Goal: Transaction & Acquisition: Purchase product/service

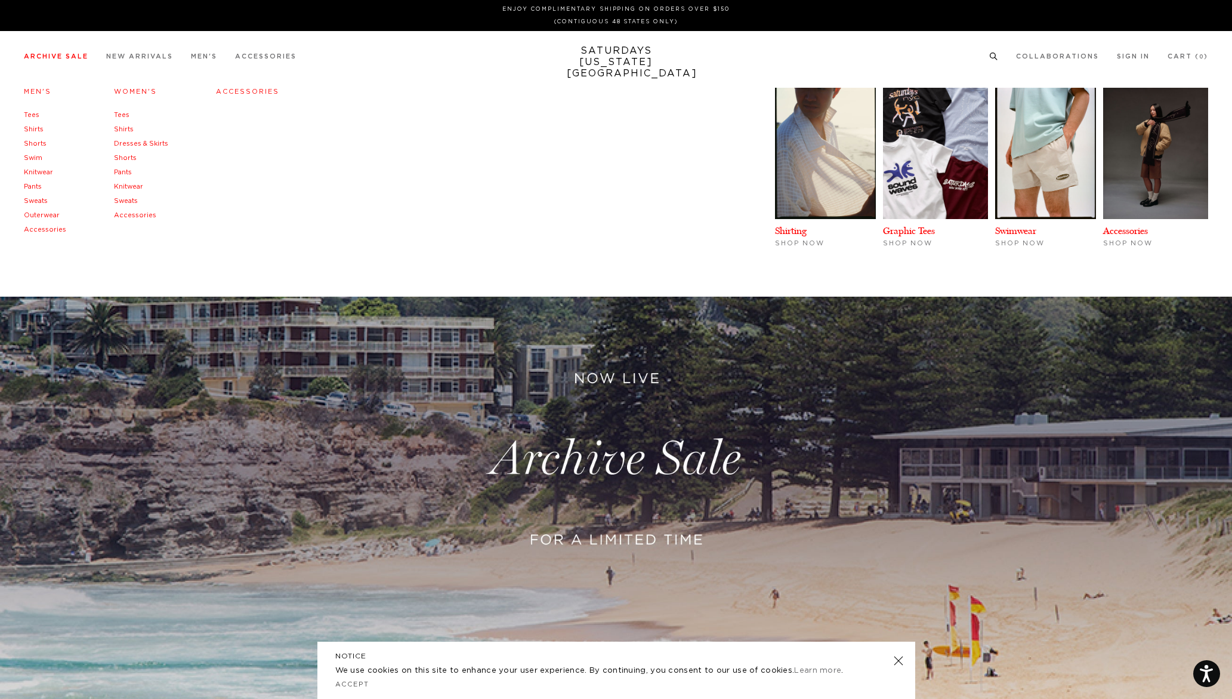
click at [79, 60] on link "Archive Sale" at bounding box center [56, 56] width 64 height 7
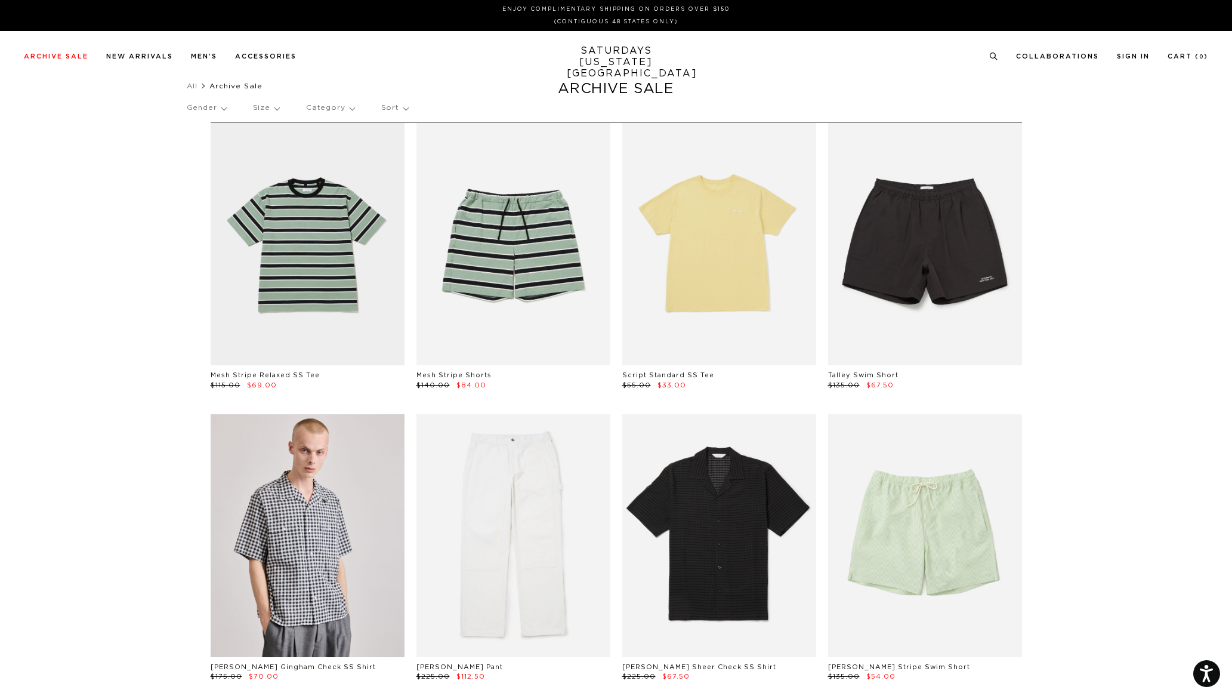
click at [223, 109] on p "Gender" at bounding box center [206, 107] width 39 height 27
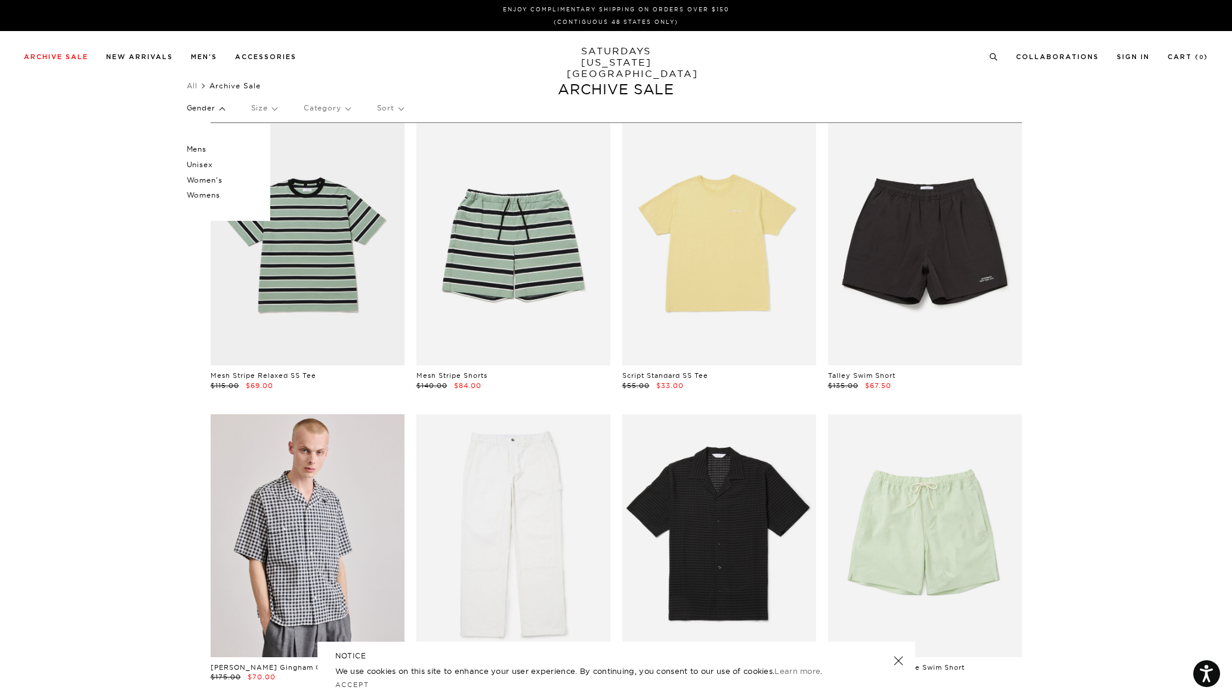
click at [199, 149] on p "Mens" at bounding box center [223, 149] width 72 height 16
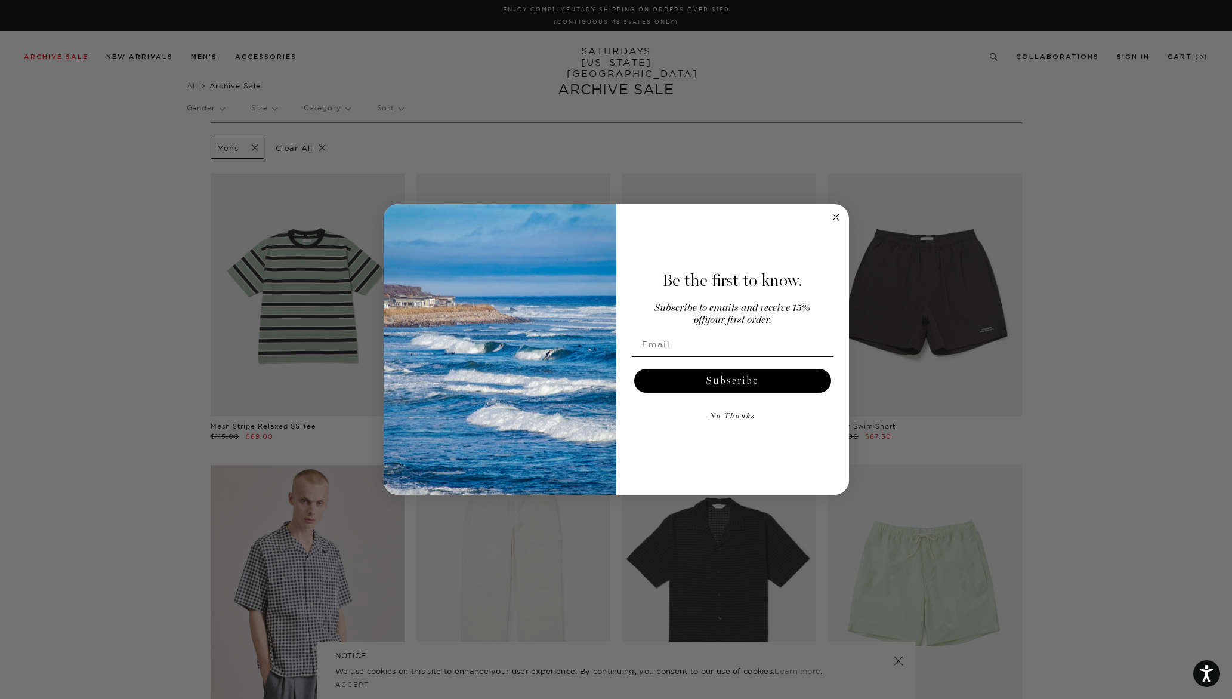
click at [838, 217] on circle "Close dialog" at bounding box center [836, 217] width 14 height 14
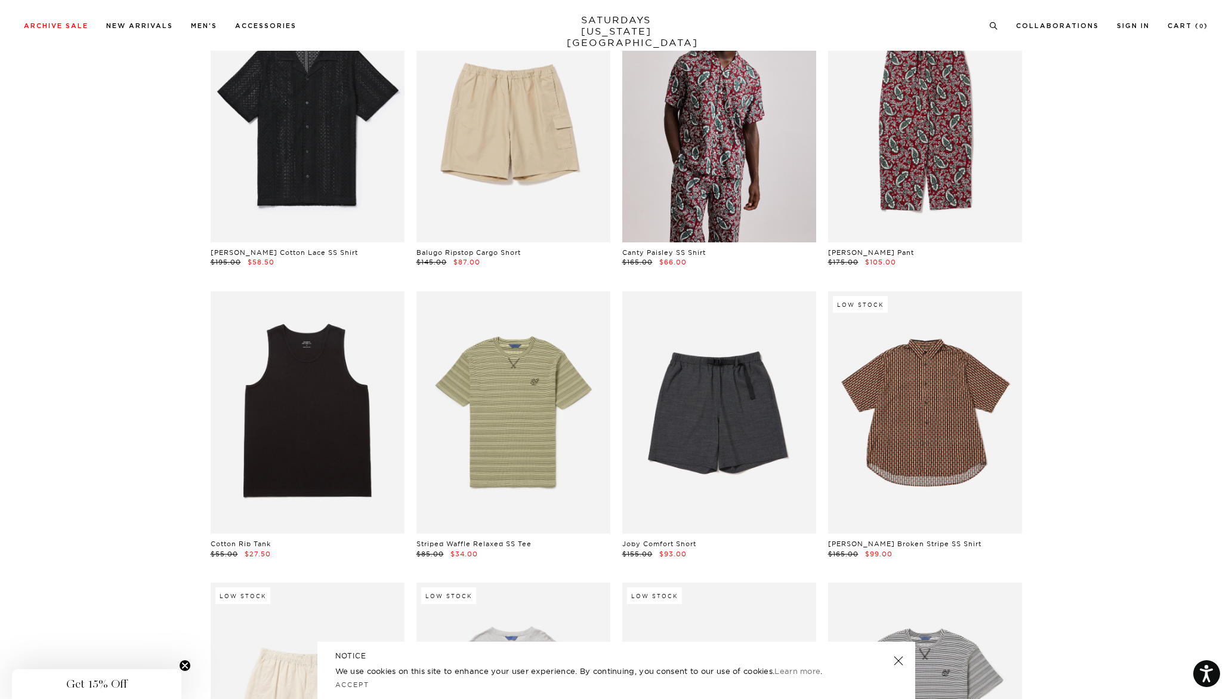
scroll to position [770, 0]
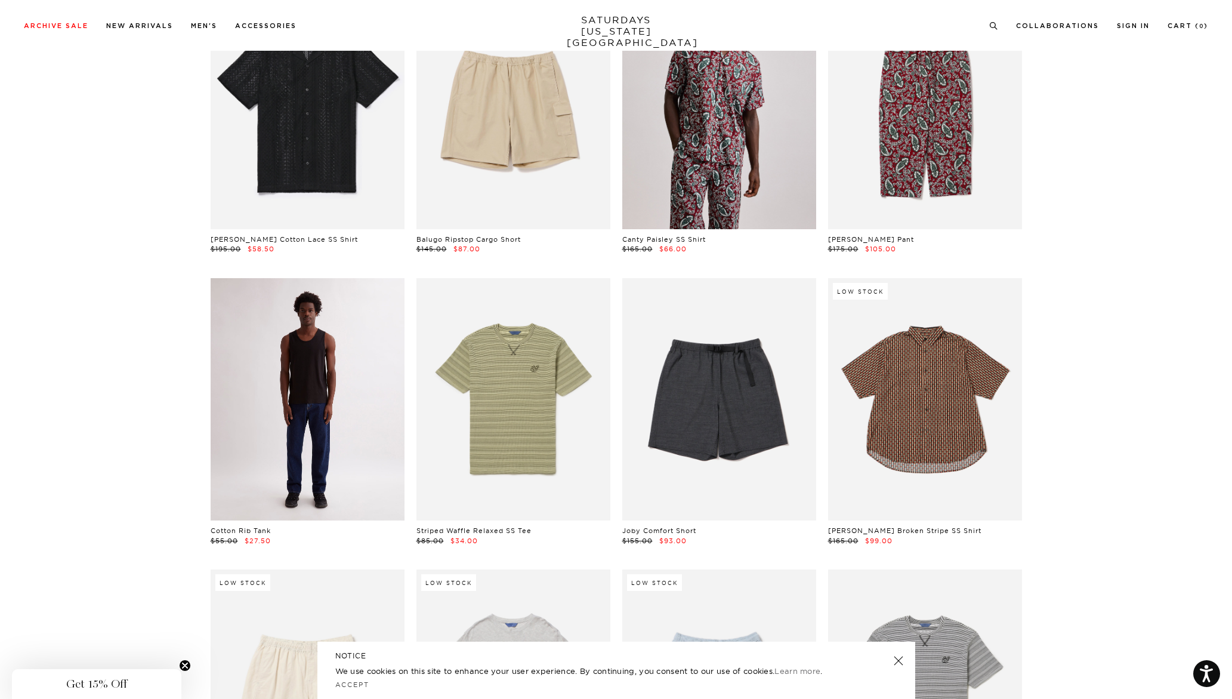
click at [281, 381] on link at bounding box center [308, 399] width 194 height 242
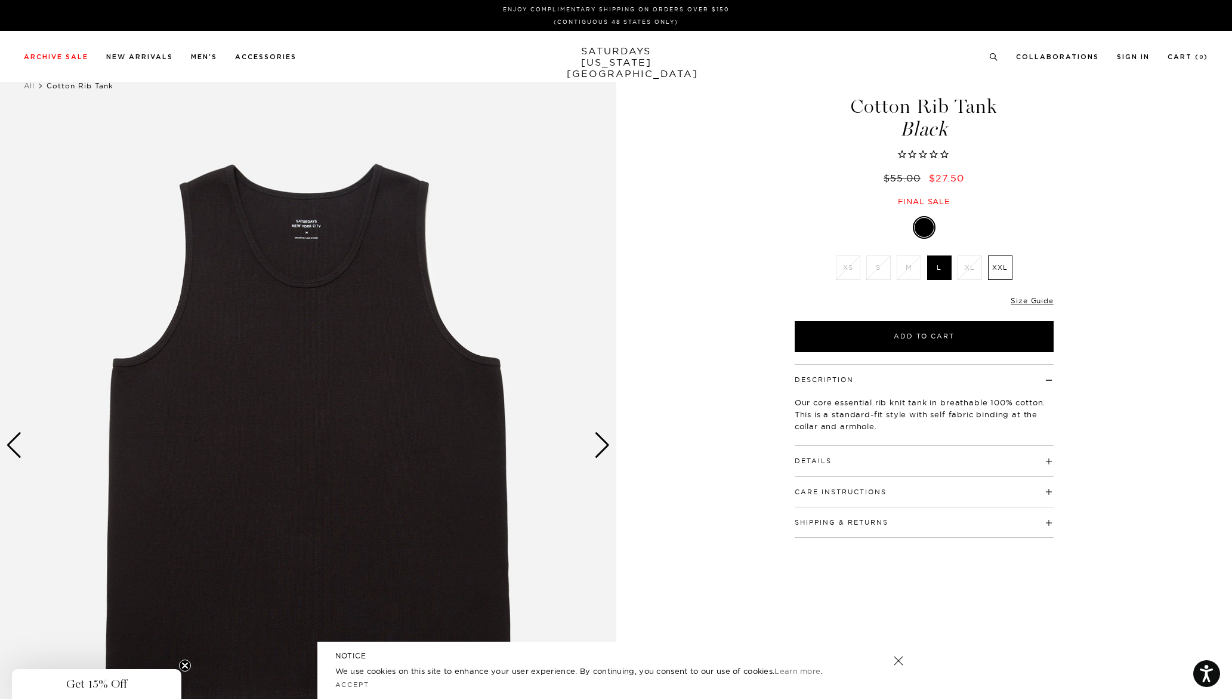
click at [860, 465] on div "Details 100% Cotton Standard fit Model is 6'0" and wearing a size Medium" at bounding box center [924, 461] width 259 height 30
click at [1047, 462] on h4 "Details" at bounding box center [924, 456] width 259 height 20
click at [1049, 556] on div "Care Instructions Machine Wash Cold Do Not Bleach Do Not Tumble Dry Lay Flat To…" at bounding box center [924, 554] width 259 height 30
click at [1026, 553] on h4 "Care Instructions" at bounding box center [924, 549] width 259 height 20
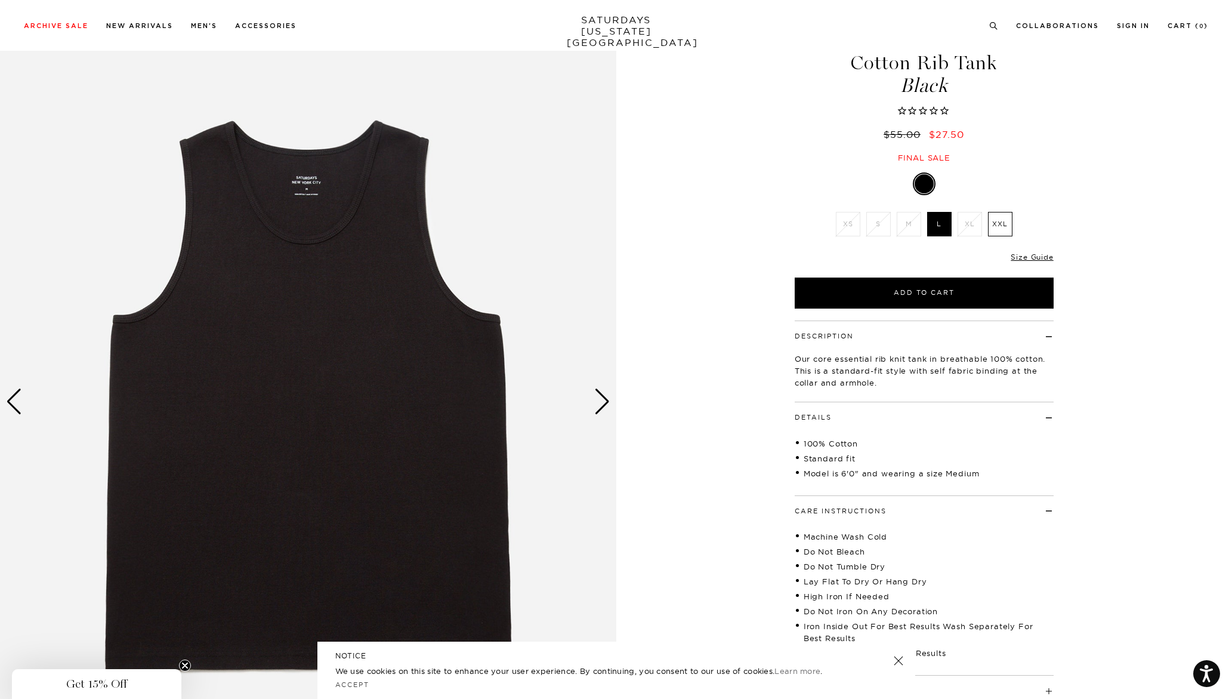
scroll to position [56, 0]
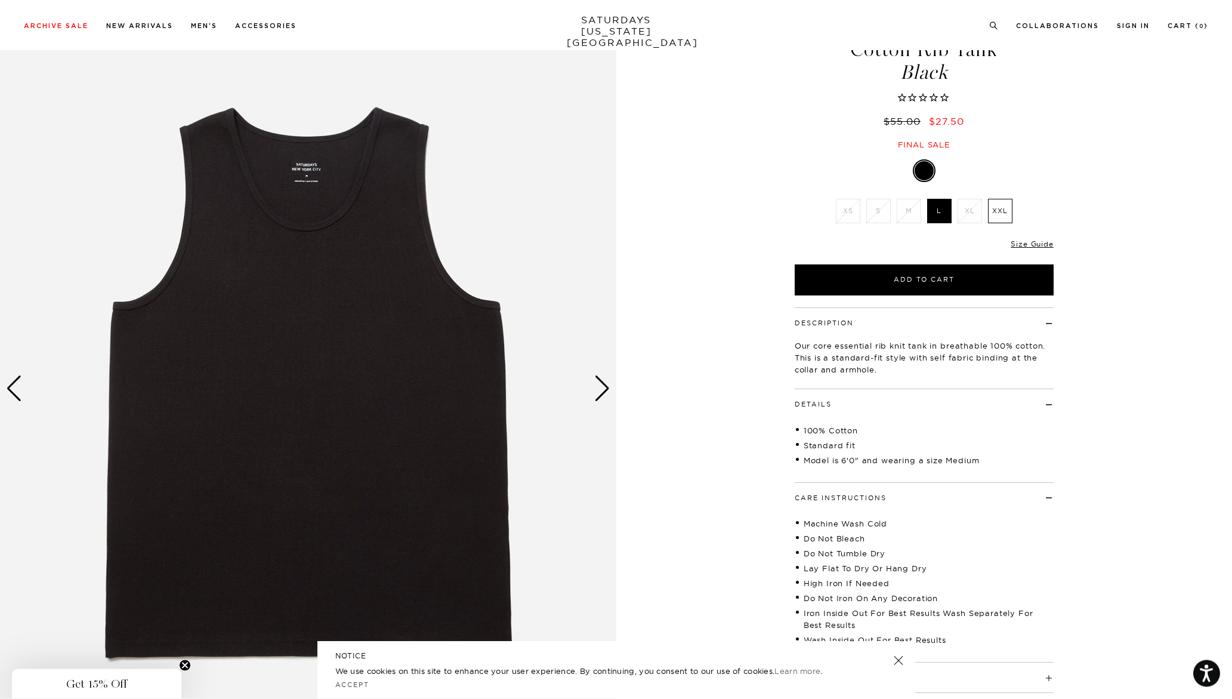
click at [1046, 503] on div "Machine Wash Cold Do Not Bleach Do Not Tumble Dry Lay Flat To Dry Or Hang Dry H…" at bounding box center [924, 577] width 259 height 149
click at [1045, 497] on h4 "Care Instructions" at bounding box center [924, 493] width 259 height 20
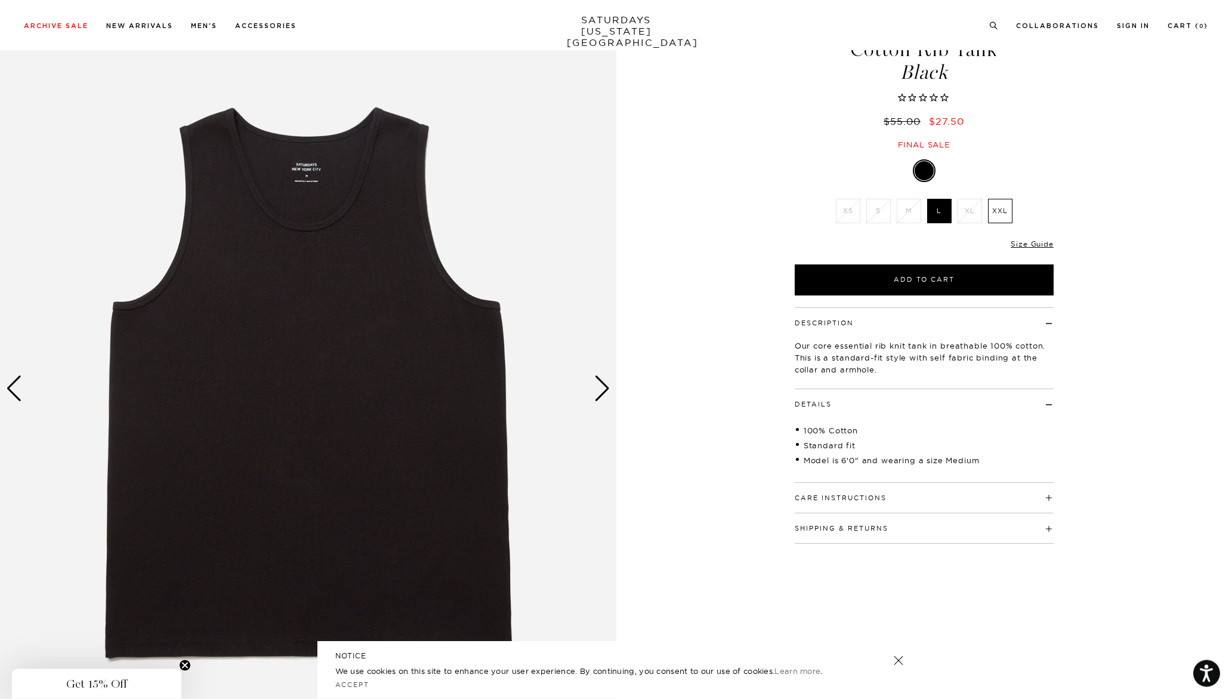
scroll to position [57, 0]
click at [1042, 521] on h4 "Shipping & Returns" at bounding box center [924, 523] width 259 height 20
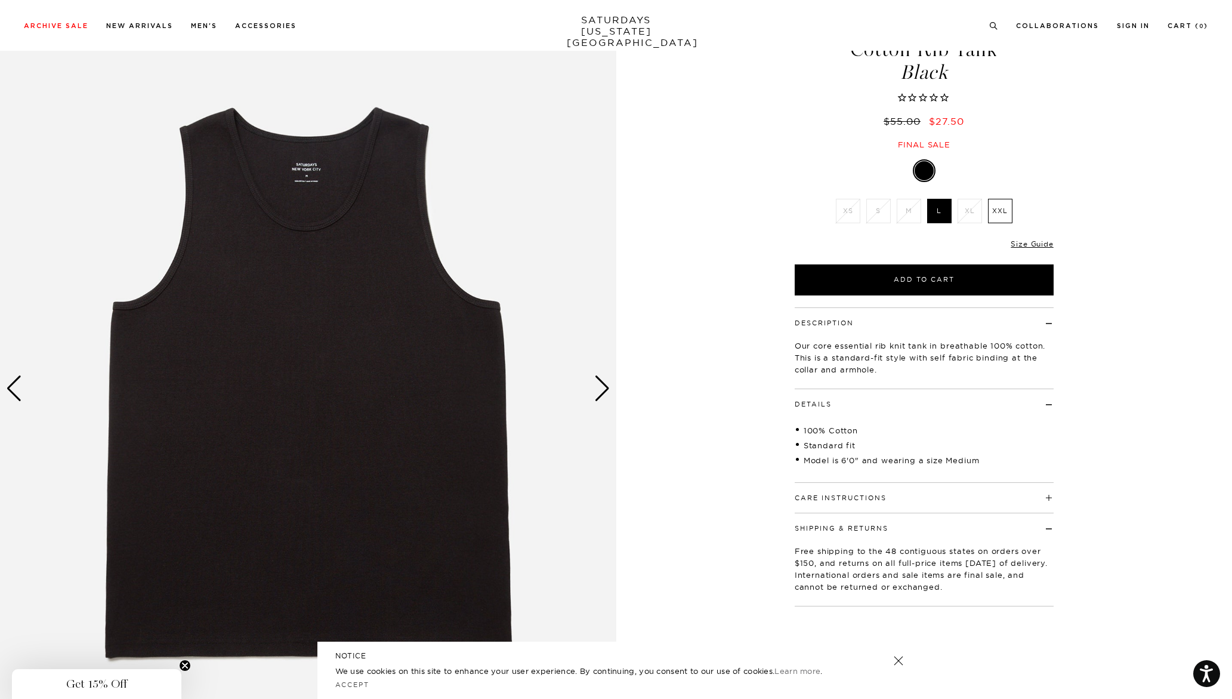
click at [1043, 525] on h4 "Shipping & Returns" at bounding box center [924, 523] width 259 height 20
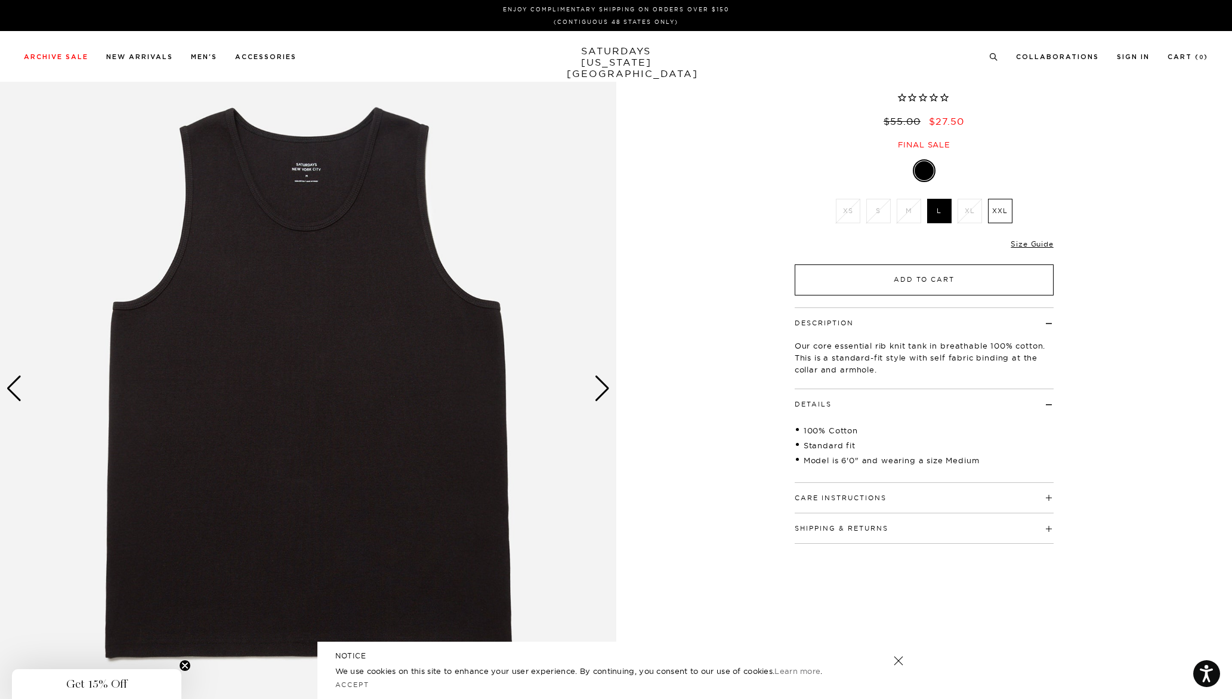
scroll to position [0, 0]
